Goal: Check status: Check status

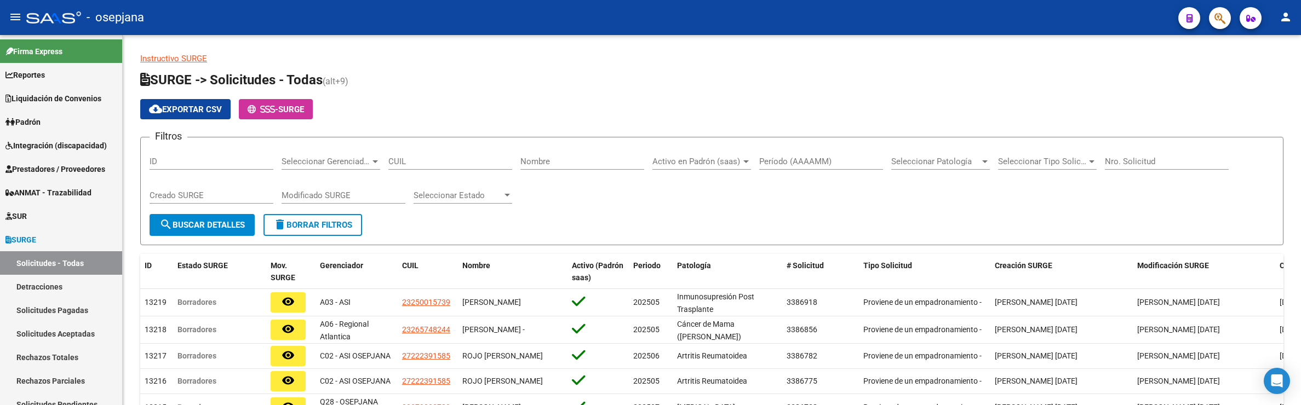
click at [1230, 23] on div at bounding box center [1215, 18] width 31 height 22
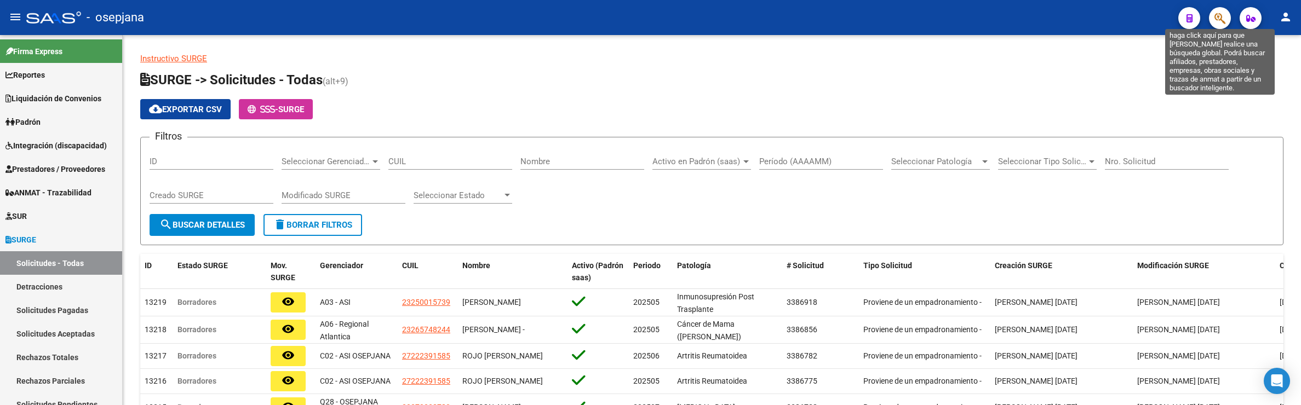
click at [1216, 21] on icon "button" at bounding box center [1219, 18] width 11 height 13
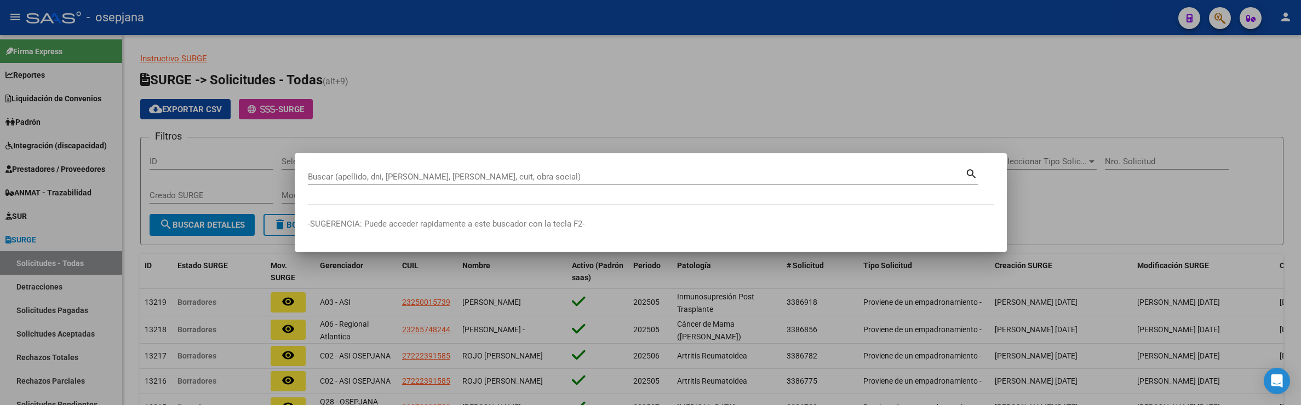
click at [1249, 23] on div at bounding box center [650, 202] width 1301 height 405
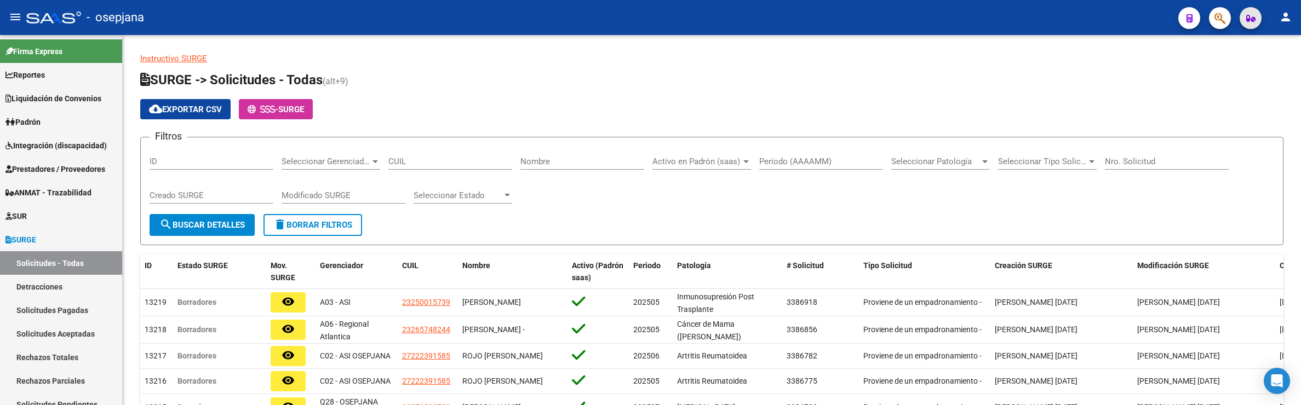
click at [1249, 23] on span "button" at bounding box center [1250, 18] width 9 height 22
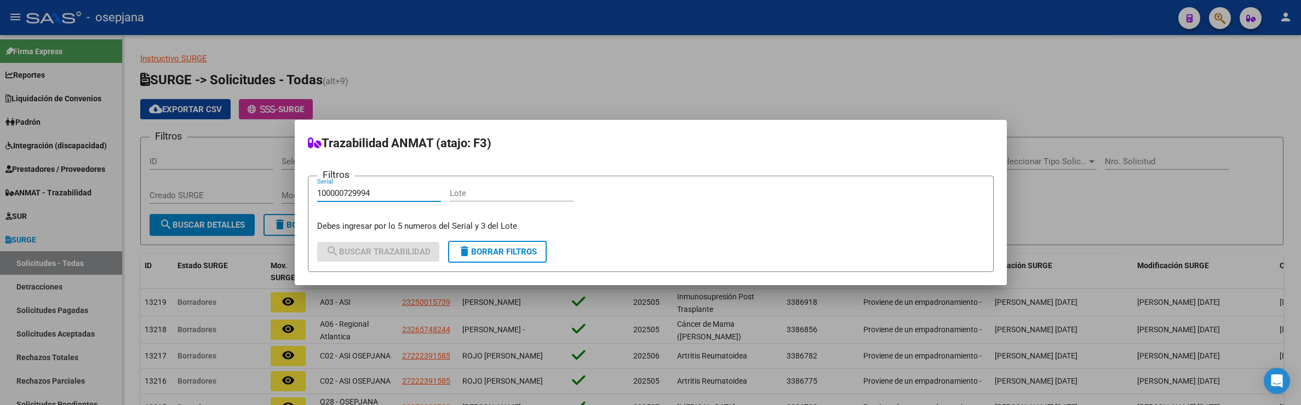
type input "100000729994"
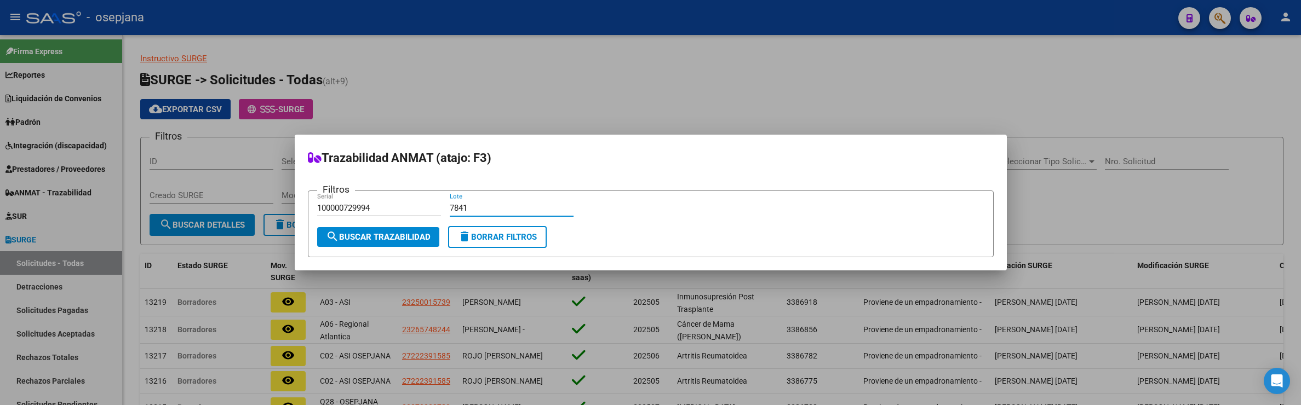
type input "7841"
click at [414, 234] on span "search Buscar Trazabilidad" at bounding box center [378, 237] width 105 height 10
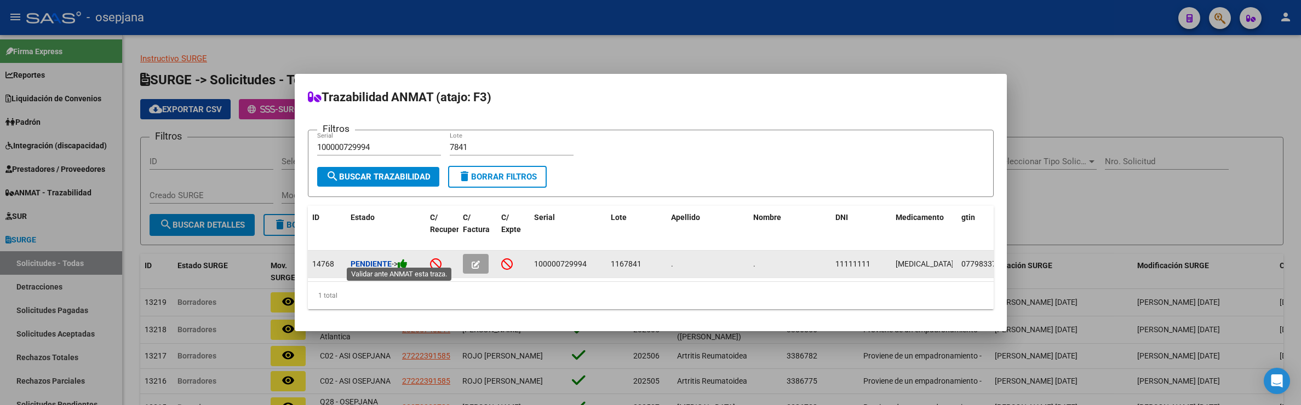
click at [404, 260] on icon at bounding box center [403, 264] width 10 height 10
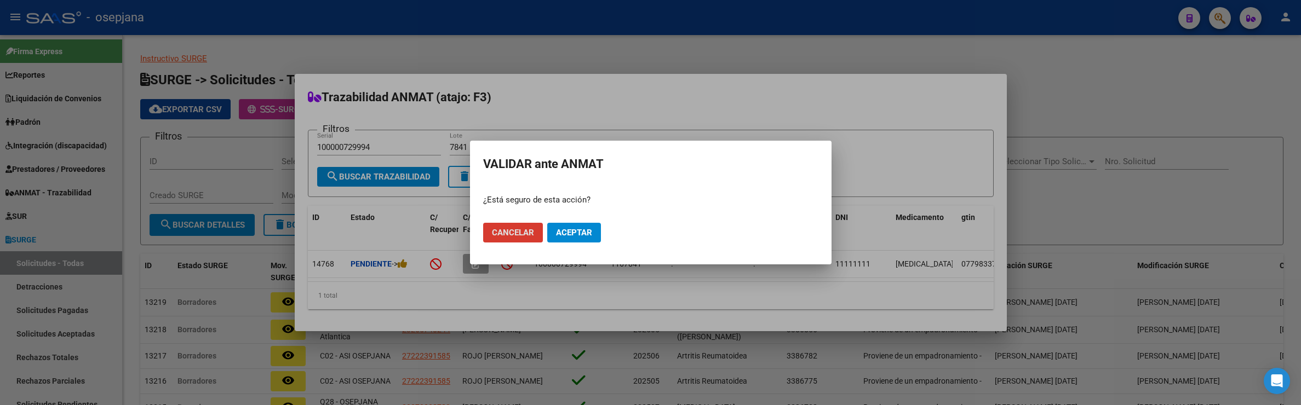
click at [572, 232] on span "Aceptar" at bounding box center [574, 233] width 36 height 10
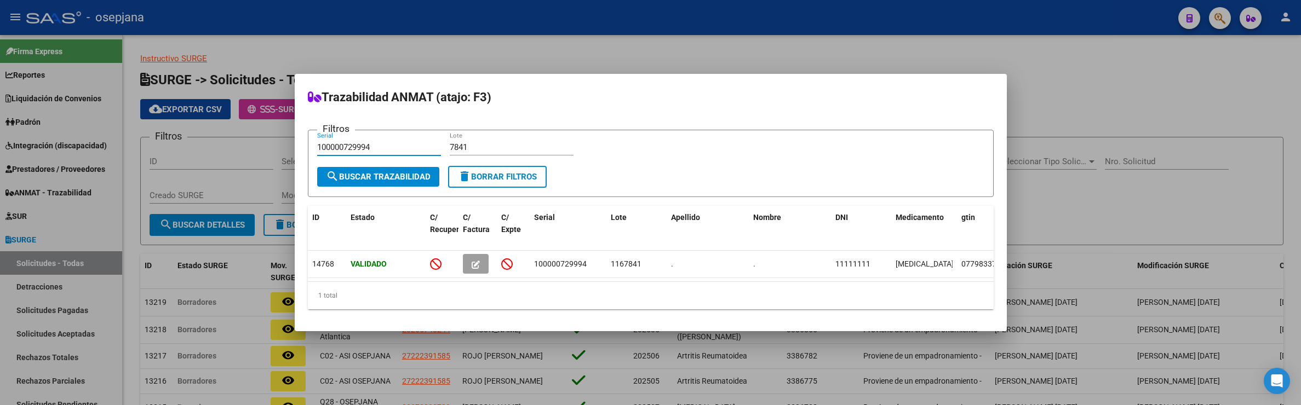
drag, startPoint x: 384, startPoint y: 142, endPoint x: 120, endPoint y: 130, distance: 264.3
click at [120, 130] on div "Trazabilidad ANMAT (atajo: F3) Filtros 100000729994 Serial 7841 Lote search Bus…" at bounding box center [650, 202] width 1301 height 405
paste input "13"
type input "100000729134"
type input "3989"
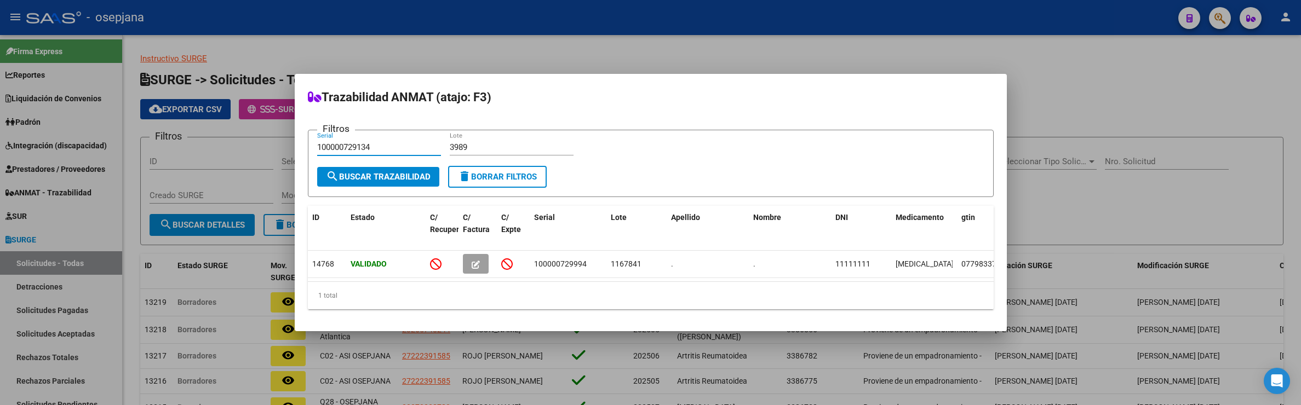
drag, startPoint x: 385, startPoint y: 143, endPoint x: 99, endPoint y: 148, distance: 285.9
click at [99, 148] on div "Trazabilidad ANMAT (atajo: F3) Filtros 100000729134 Serial 3989 Lote search Bus…" at bounding box center [650, 202] width 1301 height 405
type input "29134"
type input "3989"
click at [389, 173] on span "search Buscar Trazabilidad" at bounding box center [378, 177] width 105 height 10
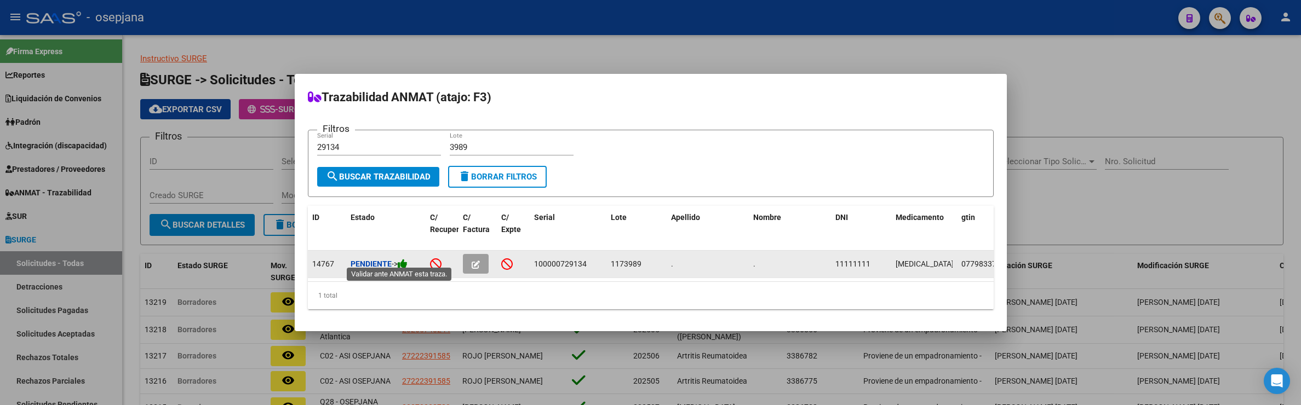
click at [407, 261] on icon at bounding box center [403, 264] width 10 height 10
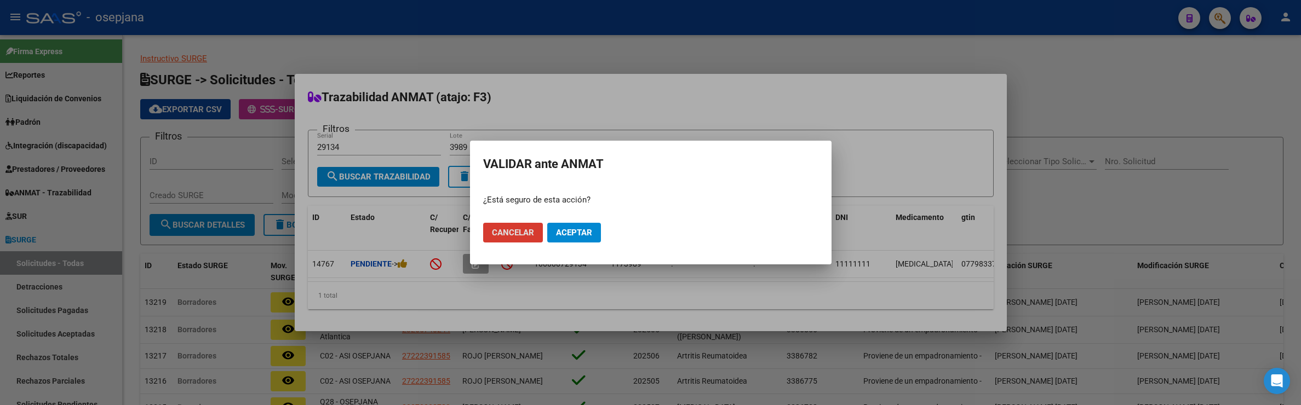
click at [579, 238] on button "Aceptar" at bounding box center [574, 233] width 54 height 20
